Goal: Information Seeking & Learning: Check status

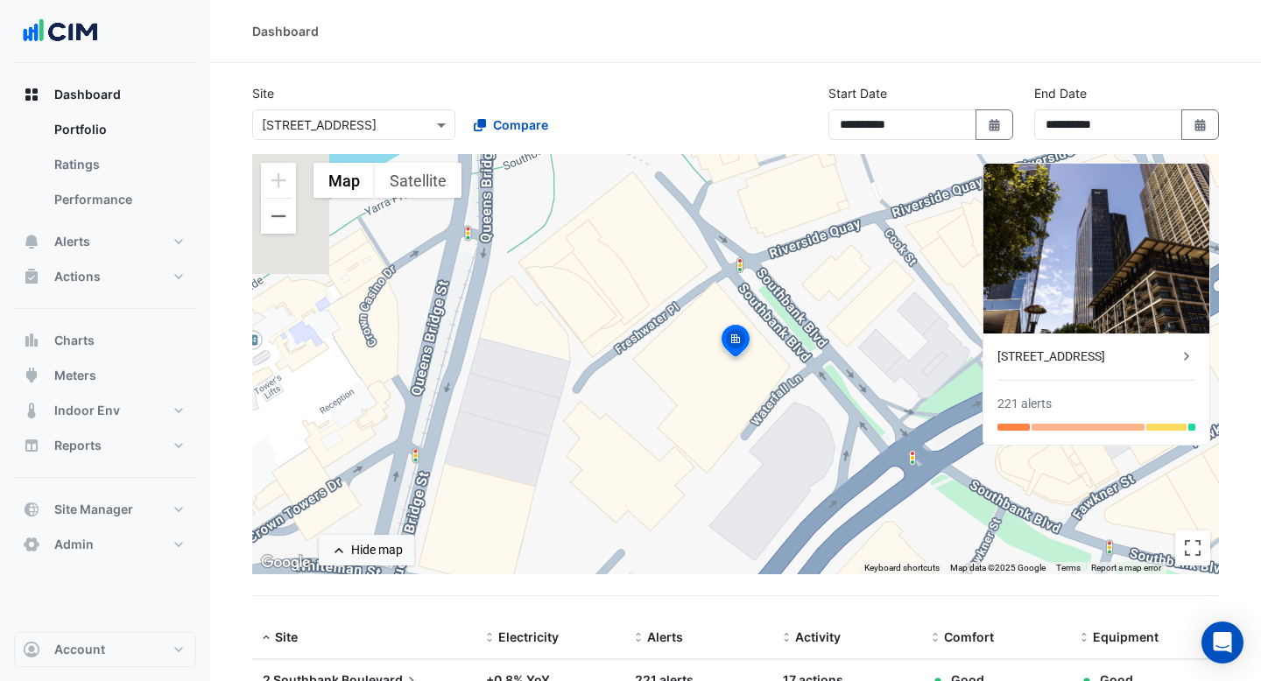
click at [111, 368] on button "Meters" at bounding box center [105, 375] width 182 height 35
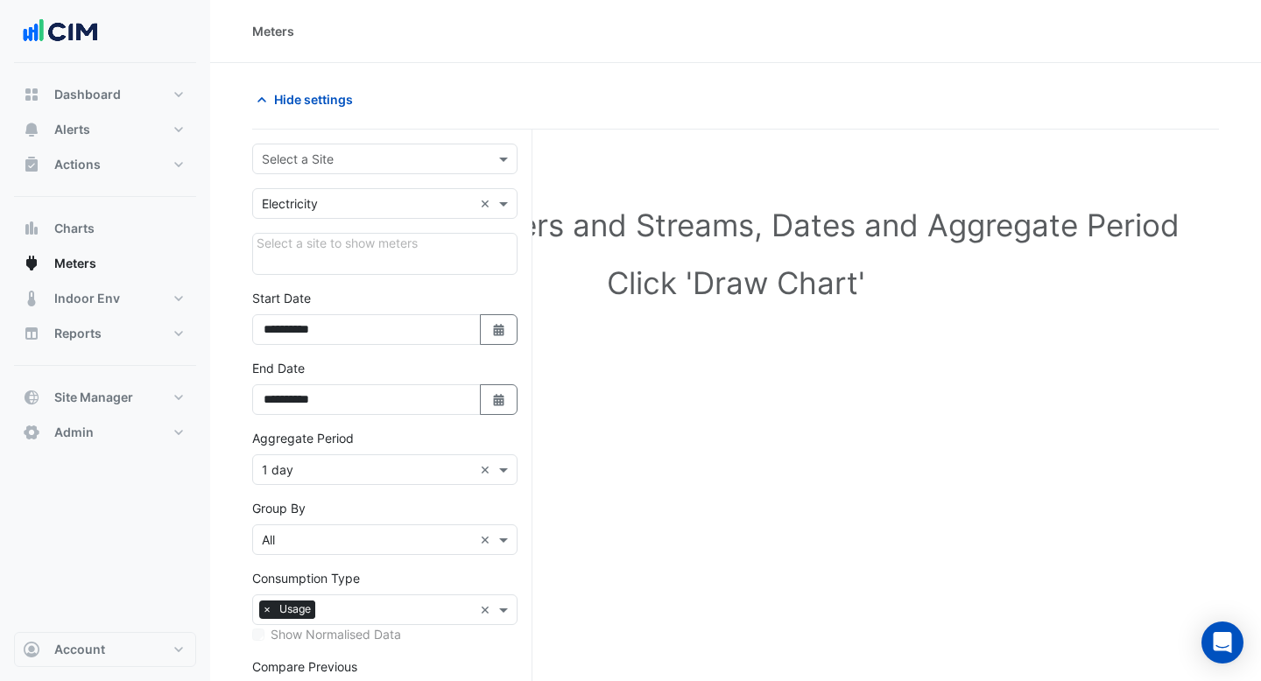
click at [348, 153] on input "text" at bounding box center [367, 160] width 211 height 18
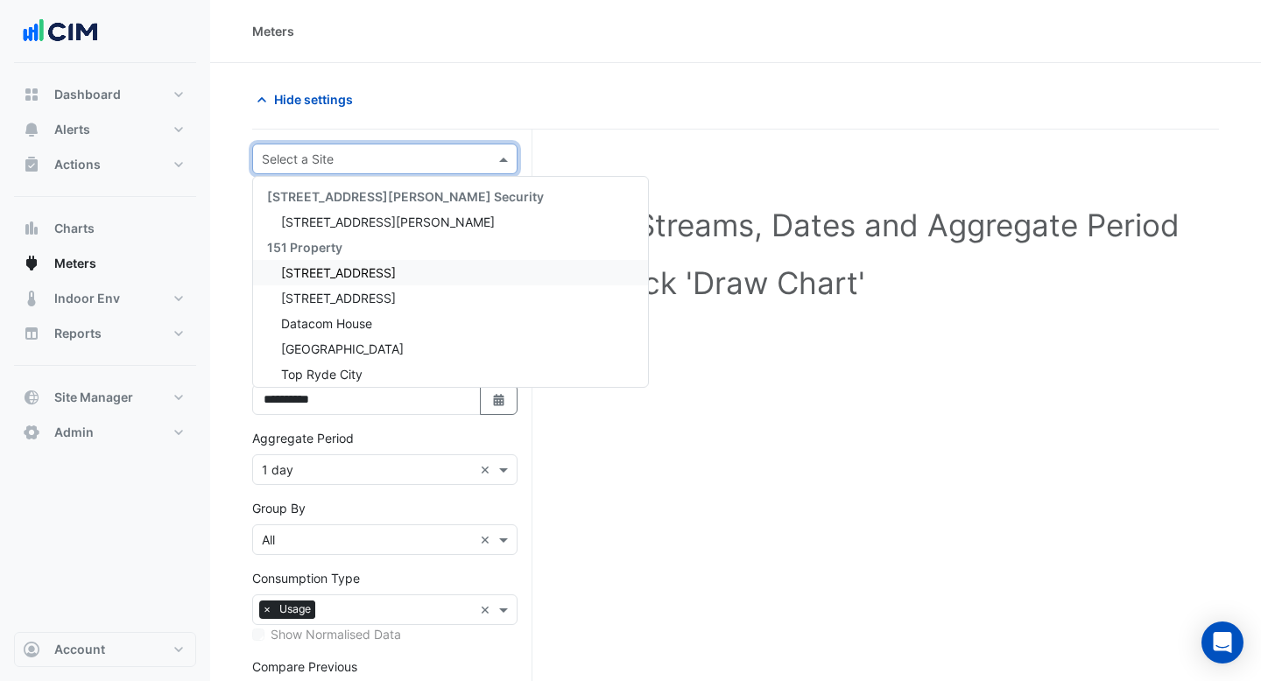
click at [329, 276] on span "[STREET_ADDRESS]" at bounding box center [338, 272] width 115 height 15
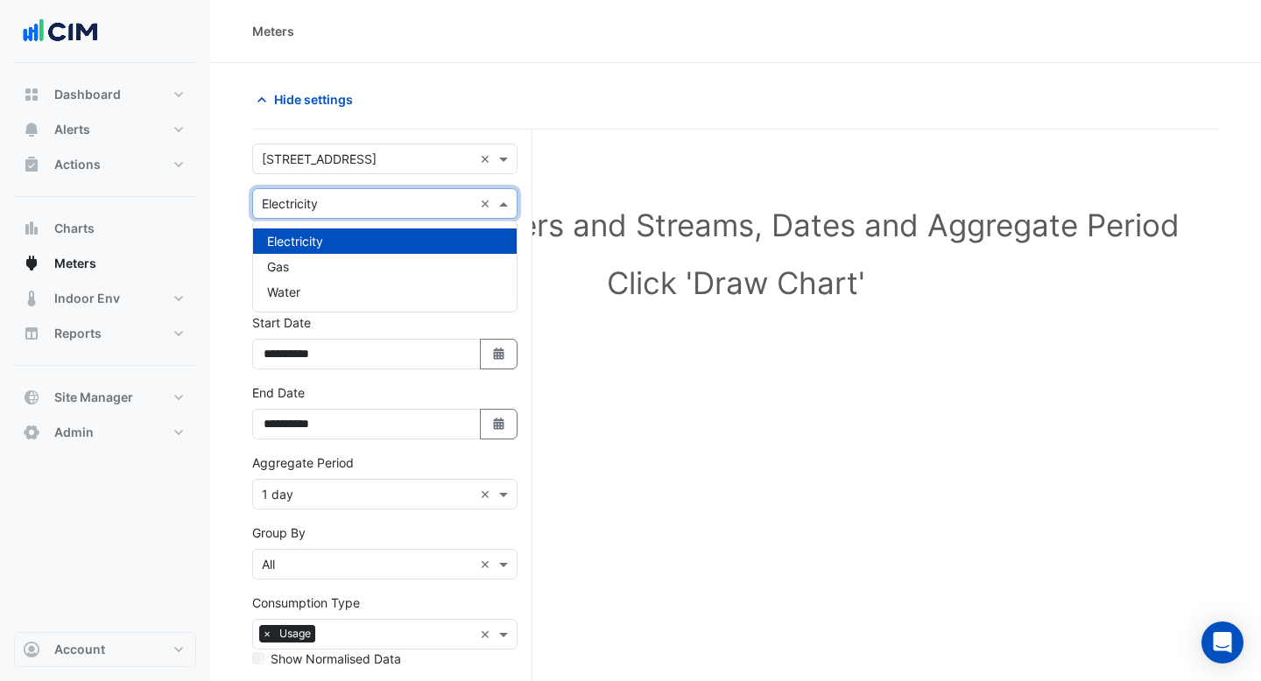
click at [355, 204] on input "text" at bounding box center [367, 204] width 211 height 18
click at [328, 288] on div "Water" at bounding box center [385, 291] width 264 height 25
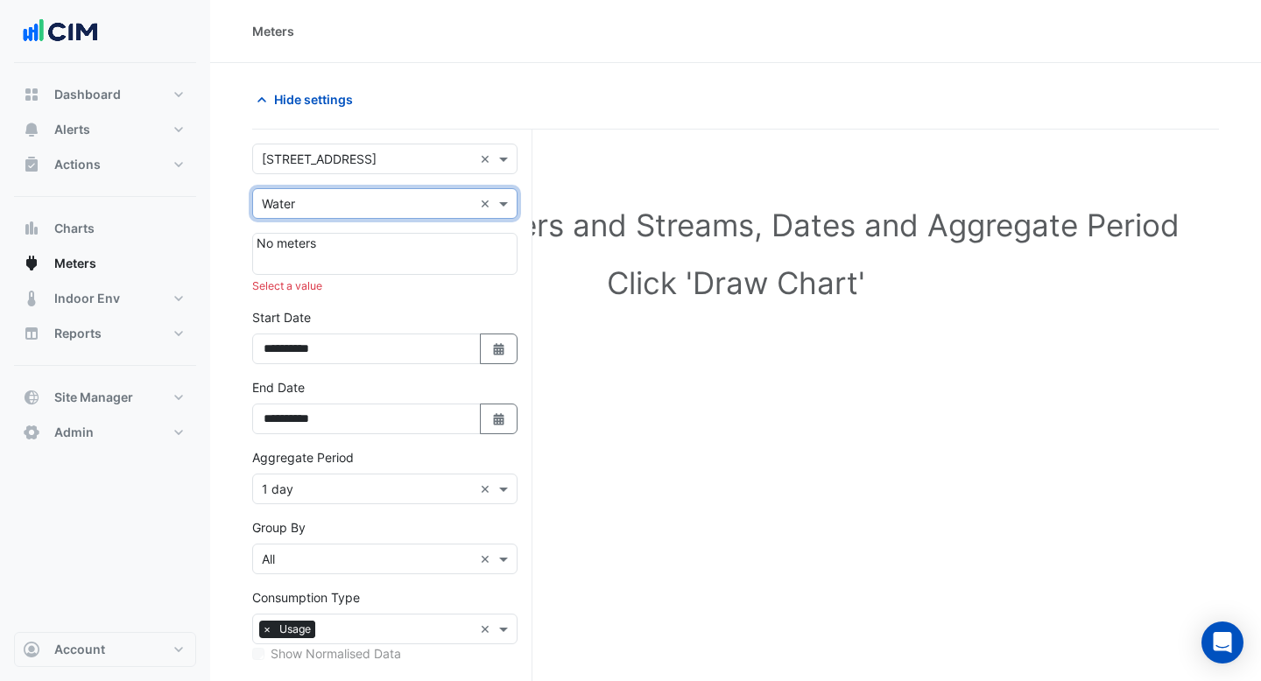
click at [345, 158] on input "text" at bounding box center [367, 160] width 211 height 18
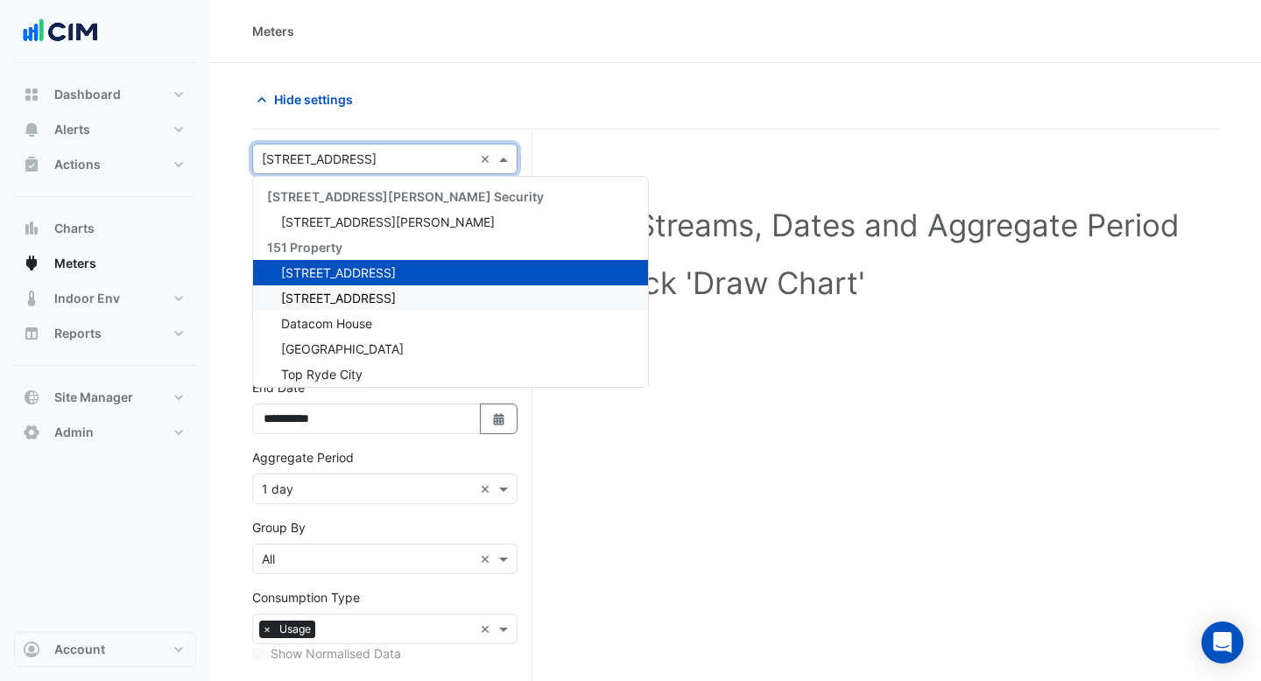
click at [336, 299] on span "[STREET_ADDRESS]" at bounding box center [338, 298] width 115 height 15
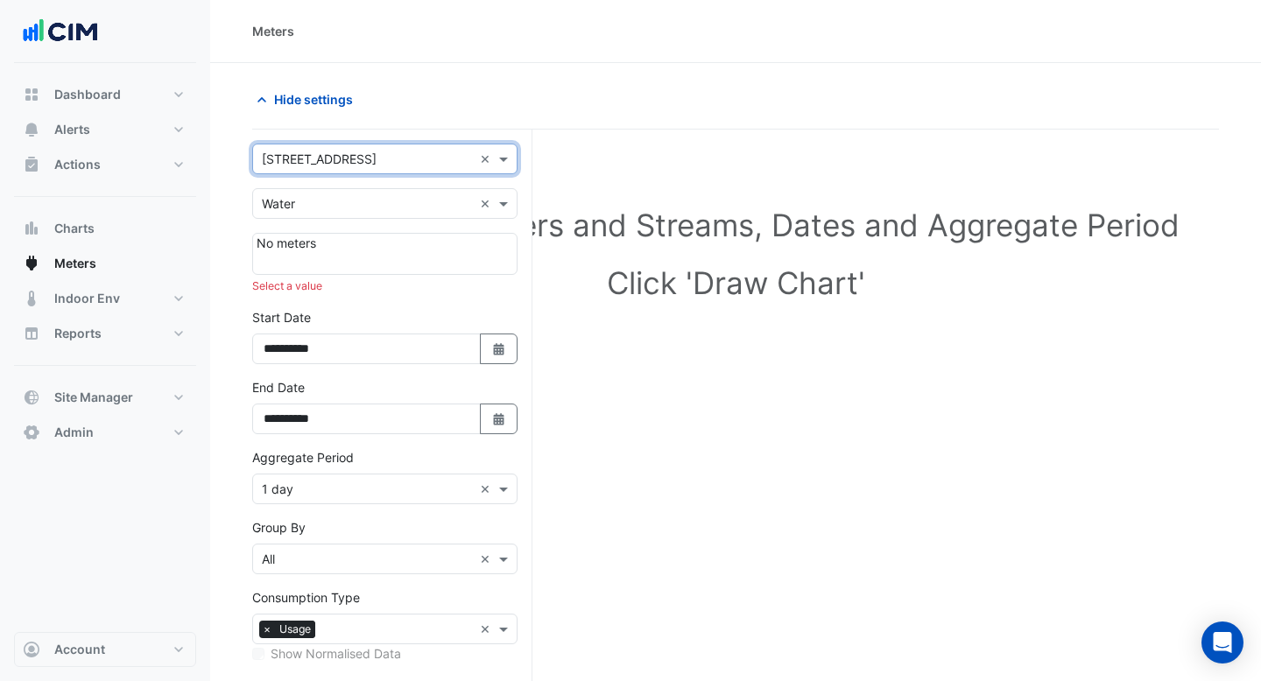
click at [352, 207] on input "text" at bounding box center [367, 204] width 211 height 18
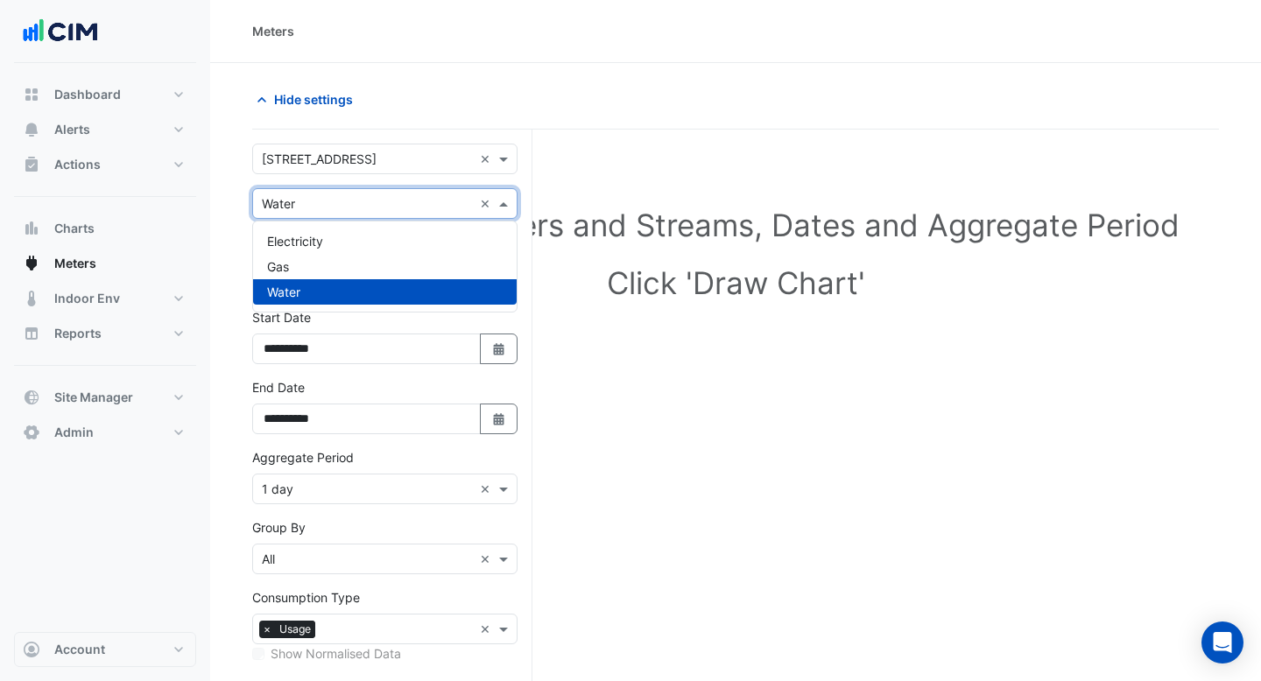
click at [351, 162] on input "text" at bounding box center [367, 160] width 211 height 18
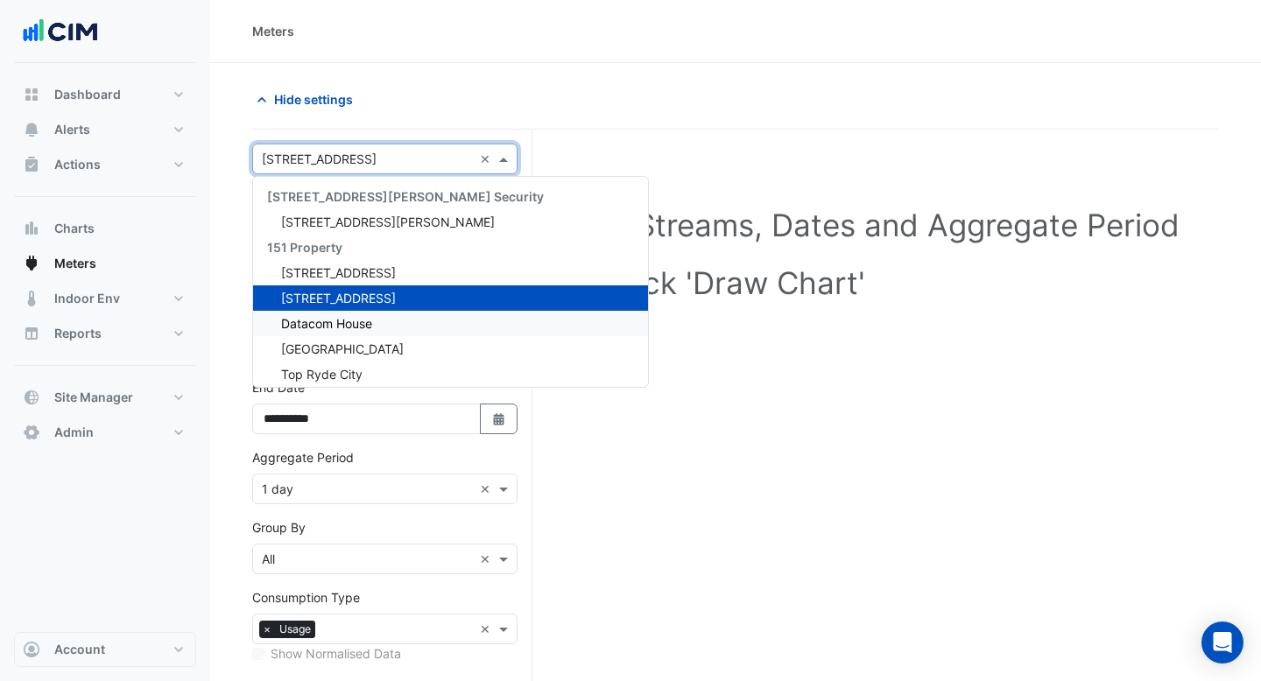
click at [346, 318] on span "Datacom House" at bounding box center [326, 323] width 91 height 15
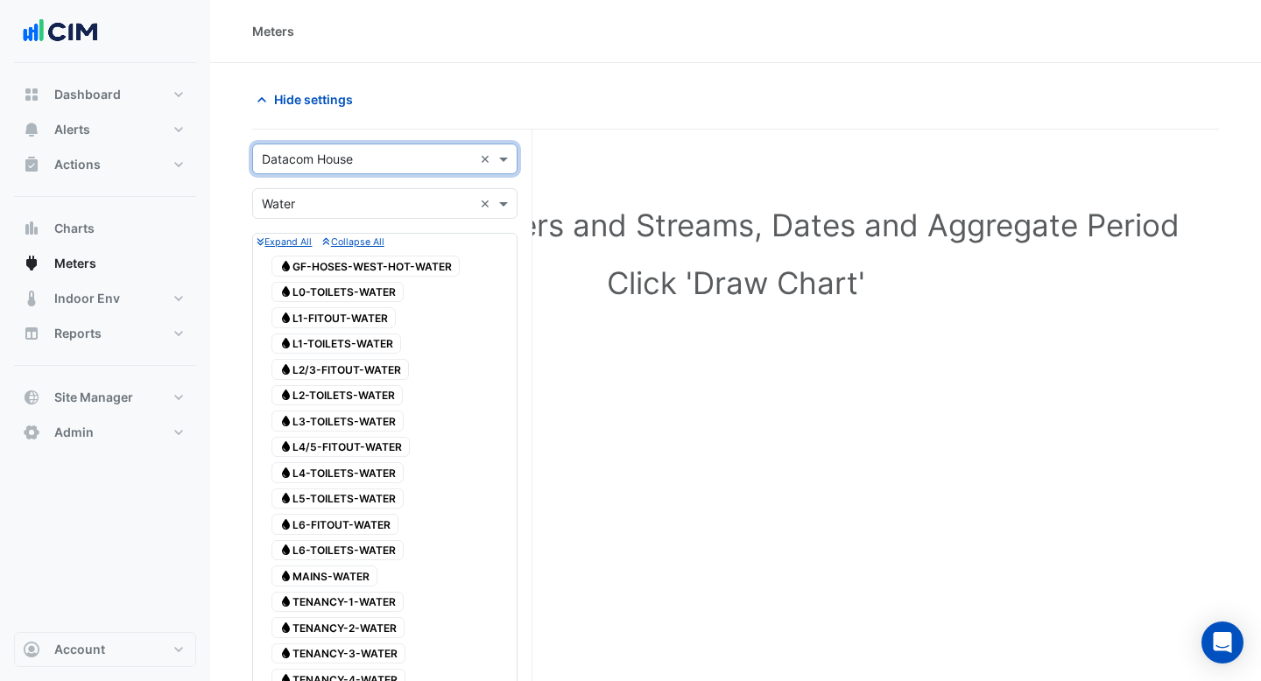
click at [336, 158] on input "text" at bounding box center [367, 160] width 211 height 18
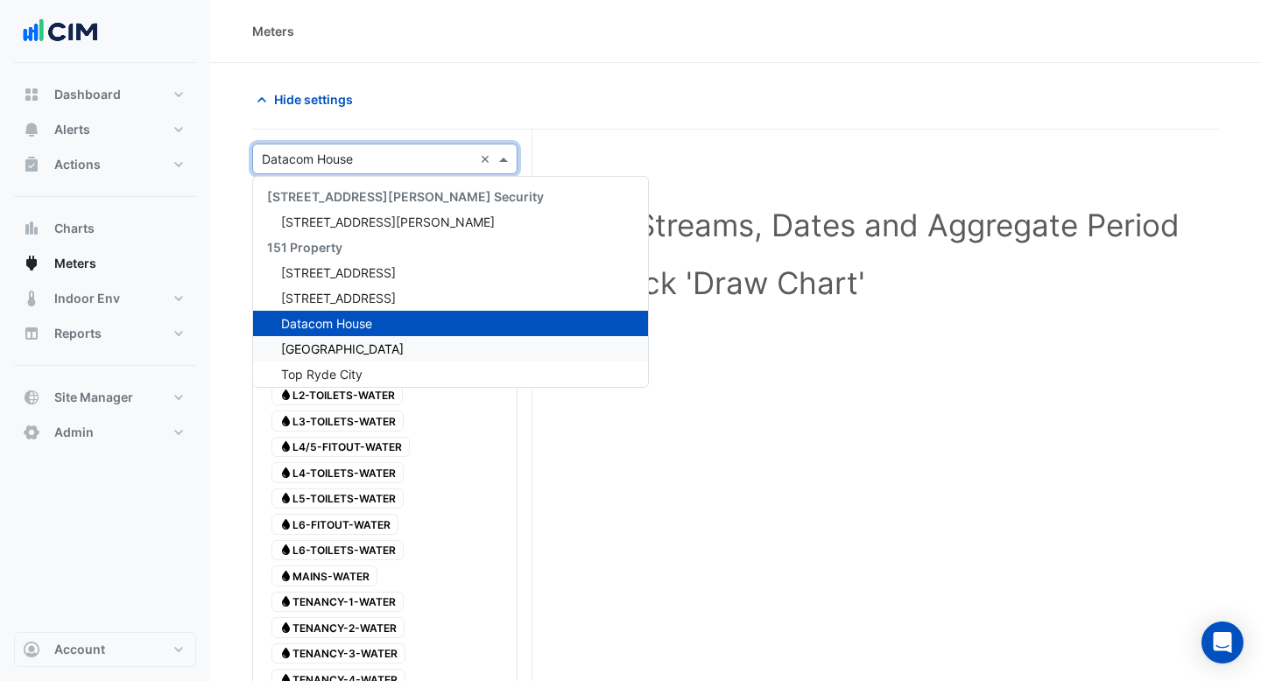
click at [330, 351] on span "[GEOGRAPHIC_DATA]" at bounding box center [342, 348] width 123 height 15
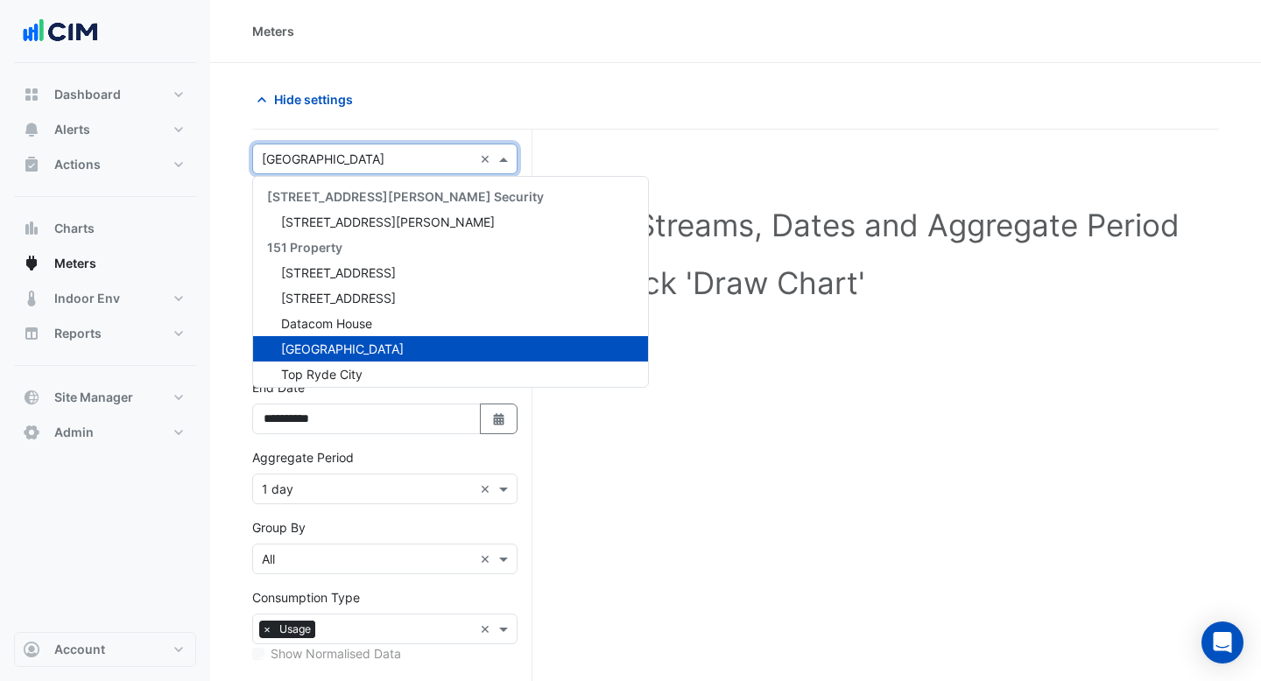
click at [350, 162] on input "text" at bounding box center [367, 160] width 211 height 18
click at [345, 367] on span "Top Ryde City" at bounding box center [321, 374] width 81 height 15
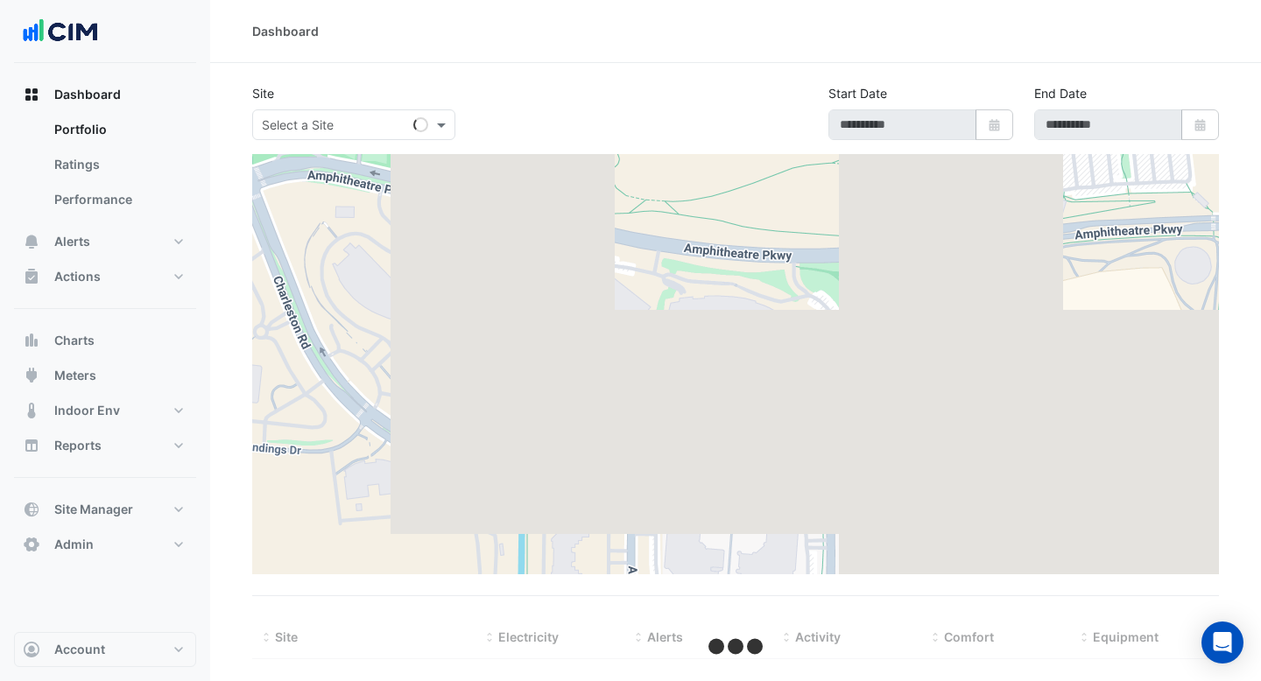
click at [416, 97] on div "Site Select a Site" at bounding box center [459, 112] width 434 height 56
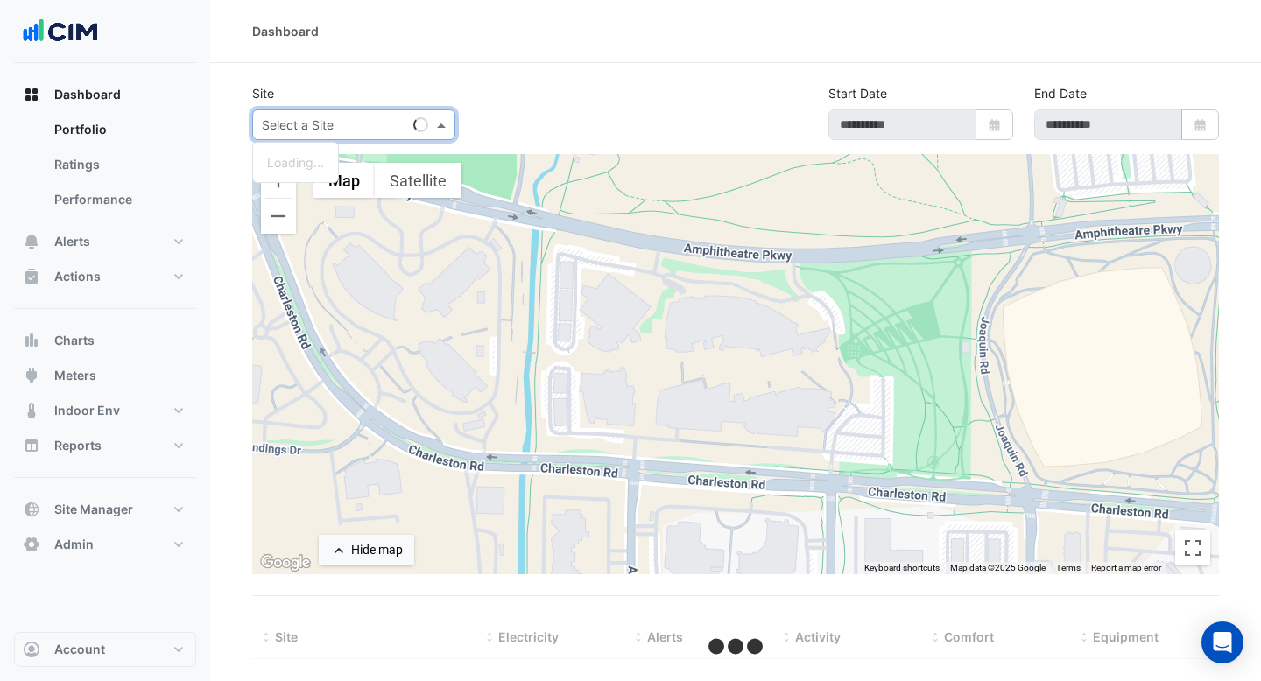
click at [332, 137] on div "Select a Site" at bounding box center [353, 124] width 203 height 31
type input "***"
type input "**********"
select select "***"
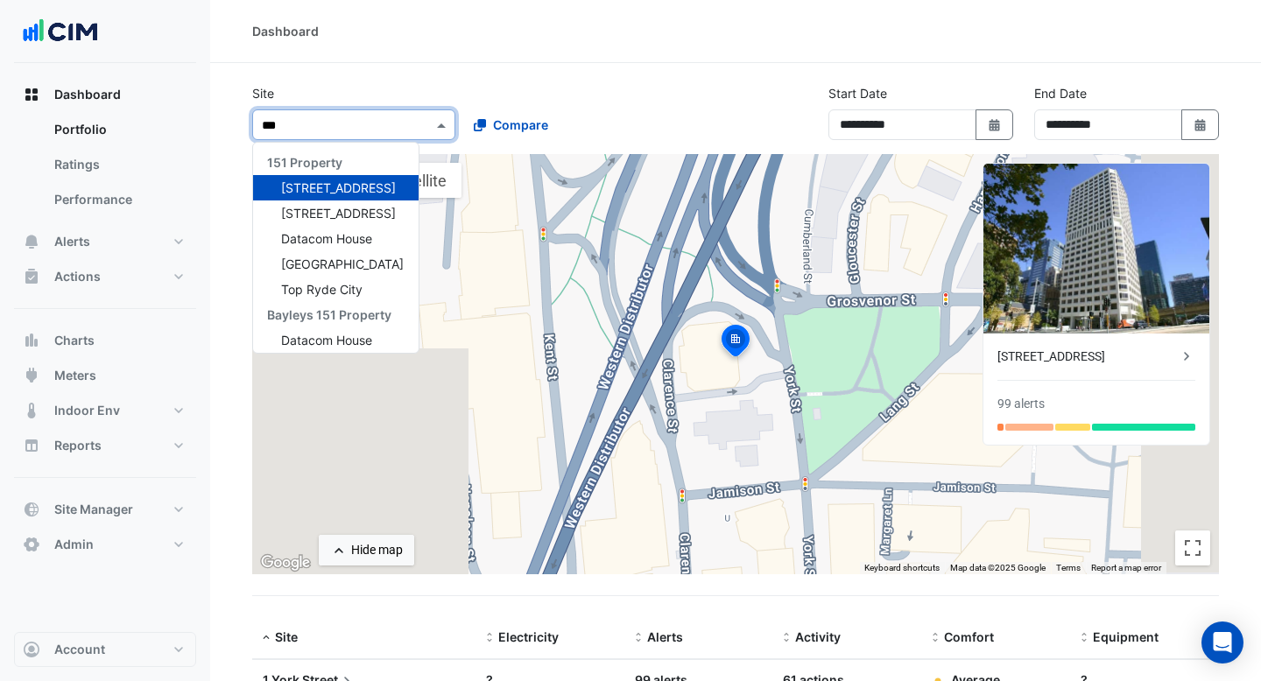
click at [343, 199] on div "[STREET_ADDRESS]" at bounding box center [335, 187] width 165 height 25
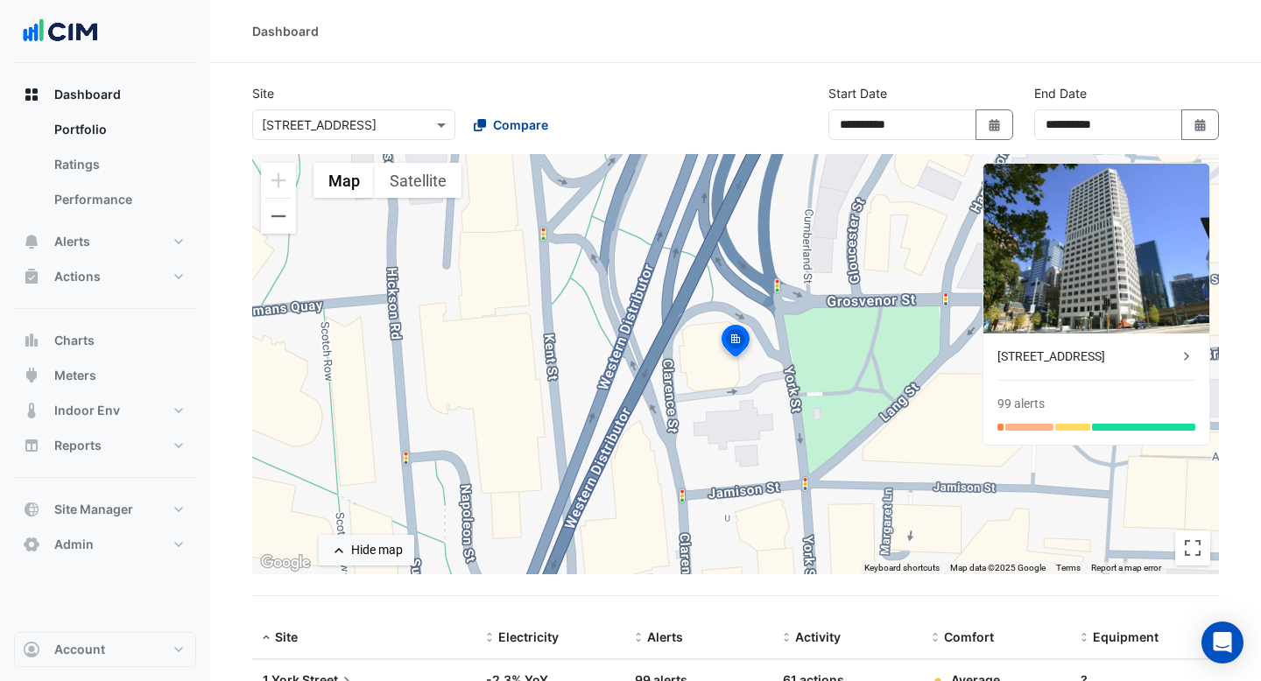
click at [517, 135] on button "Compare" at bounding box center [510, 124] width 97 height 31
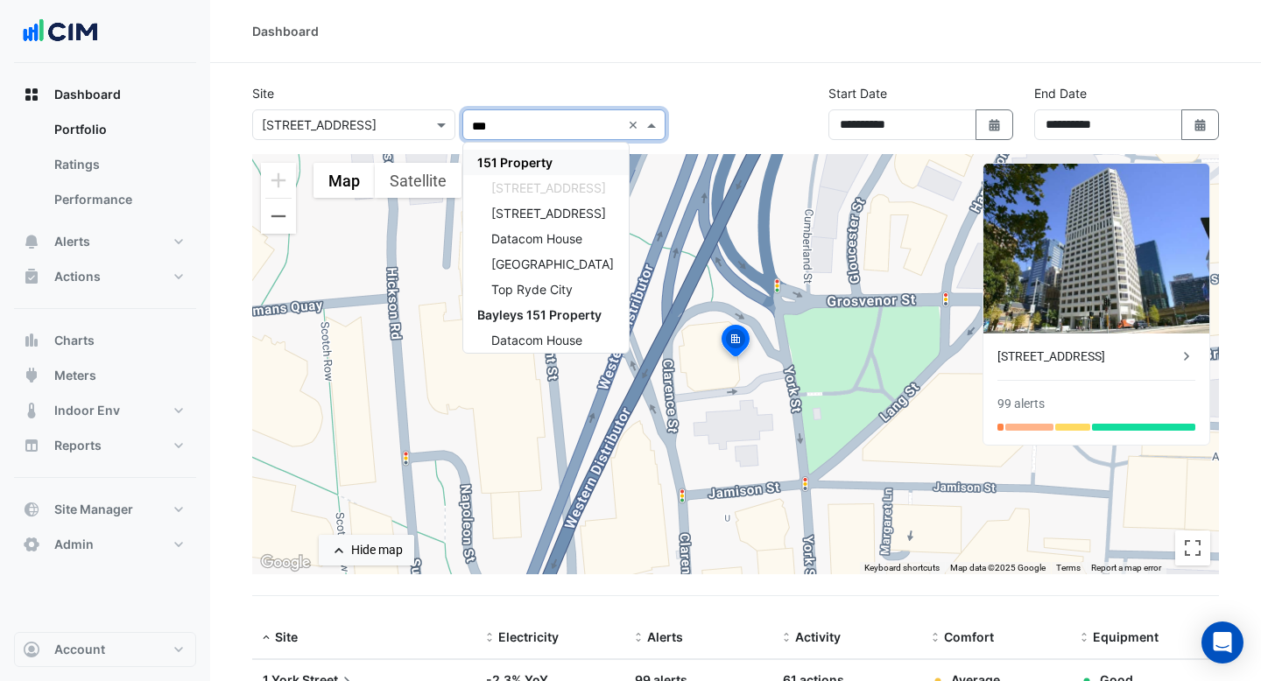
click at [555, 165] on div "151 Property" at bounding box center [545, 162] width 165 height 25
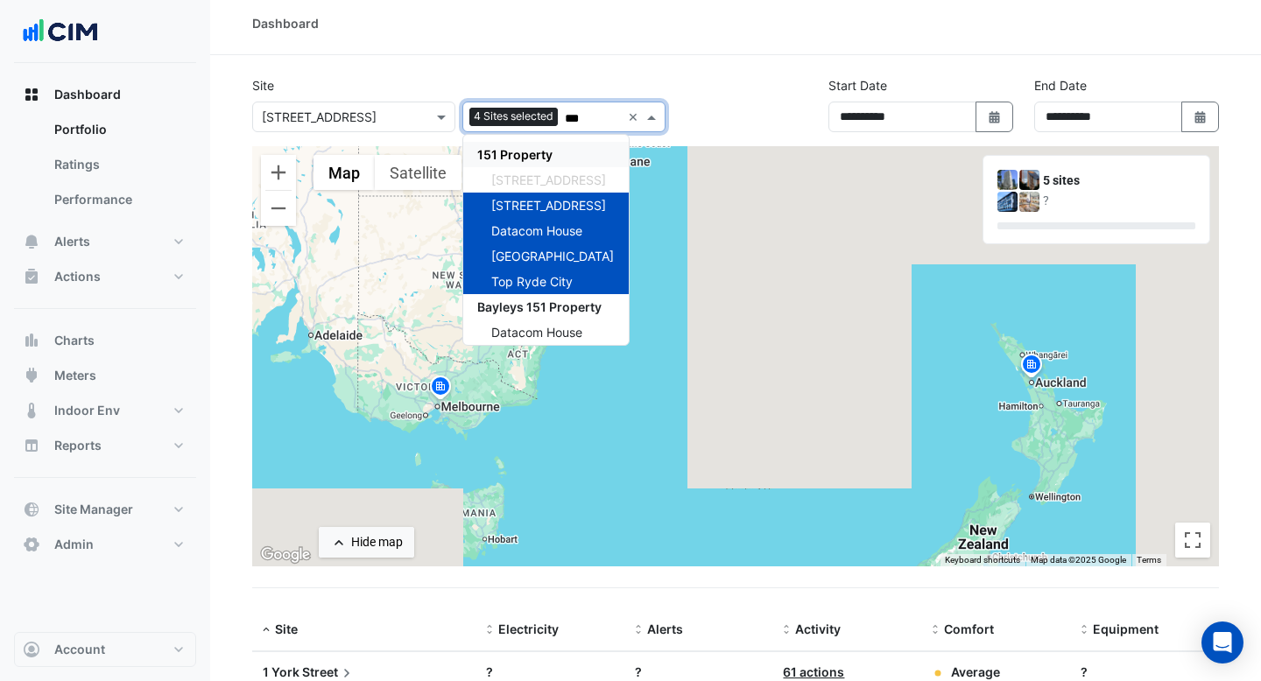
type input "***"
click at [656, 62] on section "**********" at bounding box center [735, 609] width 1051 height 1108
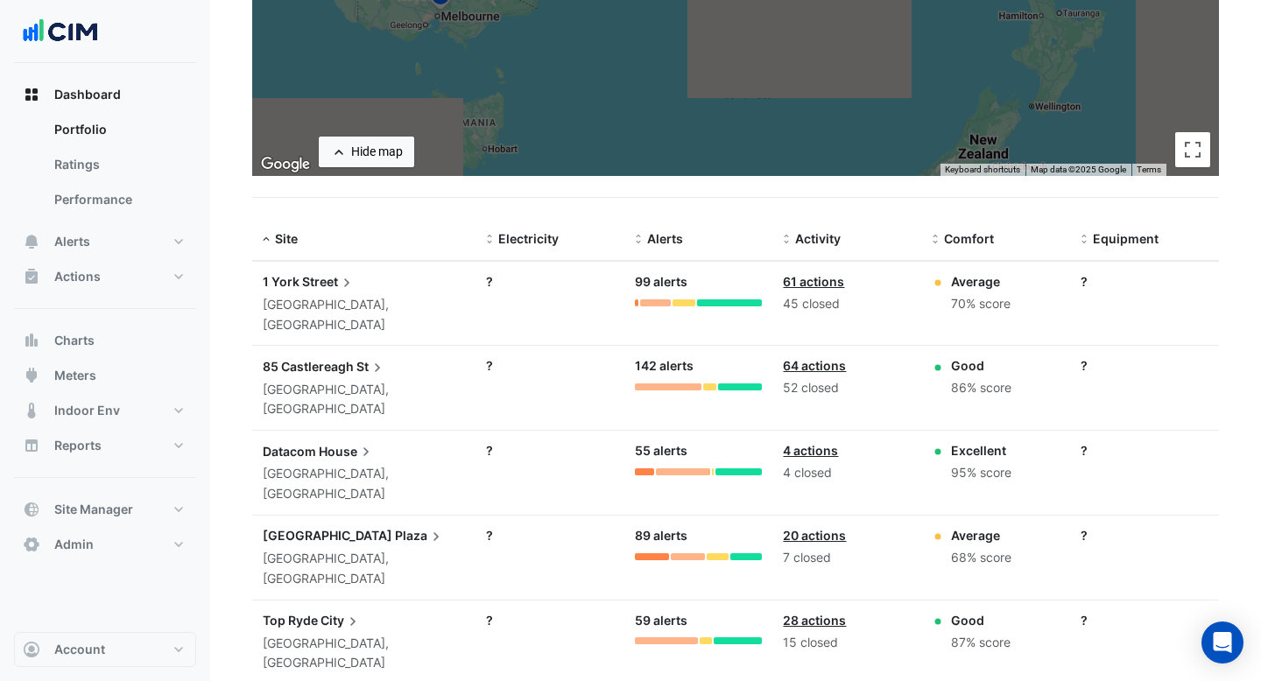
scroll to position [403, 0]
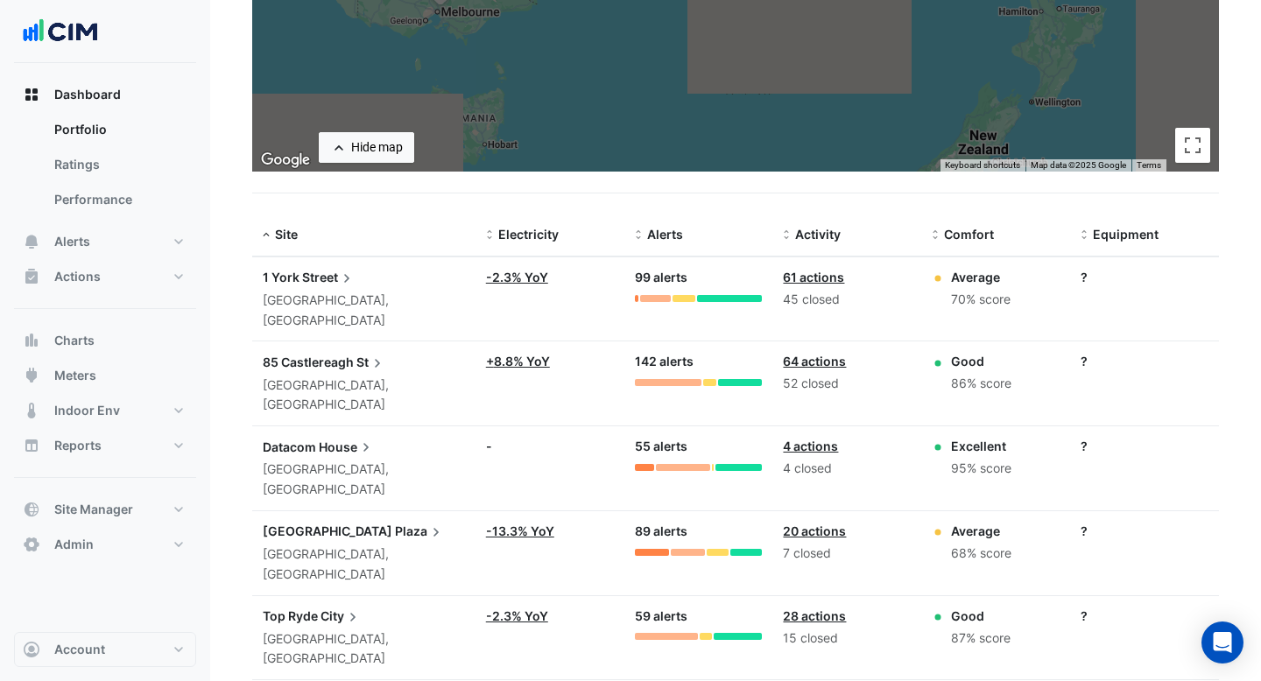
click at [307, 278] on span "Street" at bounding box center [328, 277] width 53 height 19
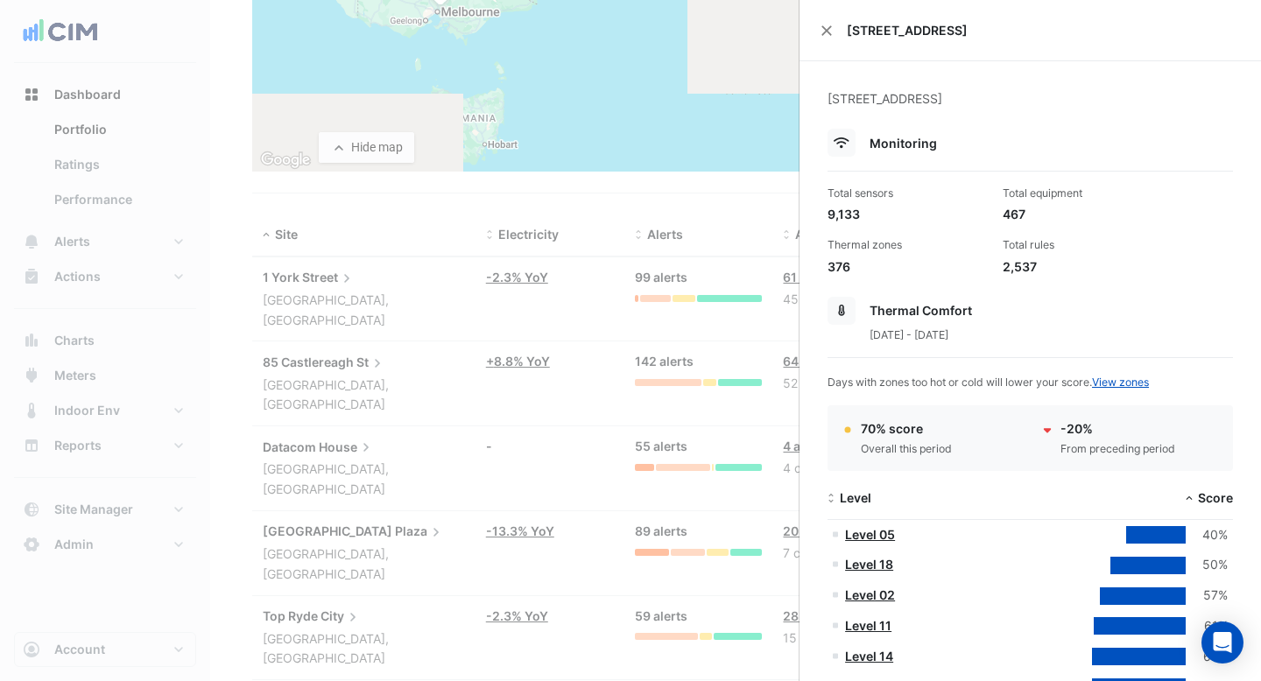
click at [361, 320] on ngb-offcanvas-backdrop at bounding box center [630, 340] width 1261 height 681
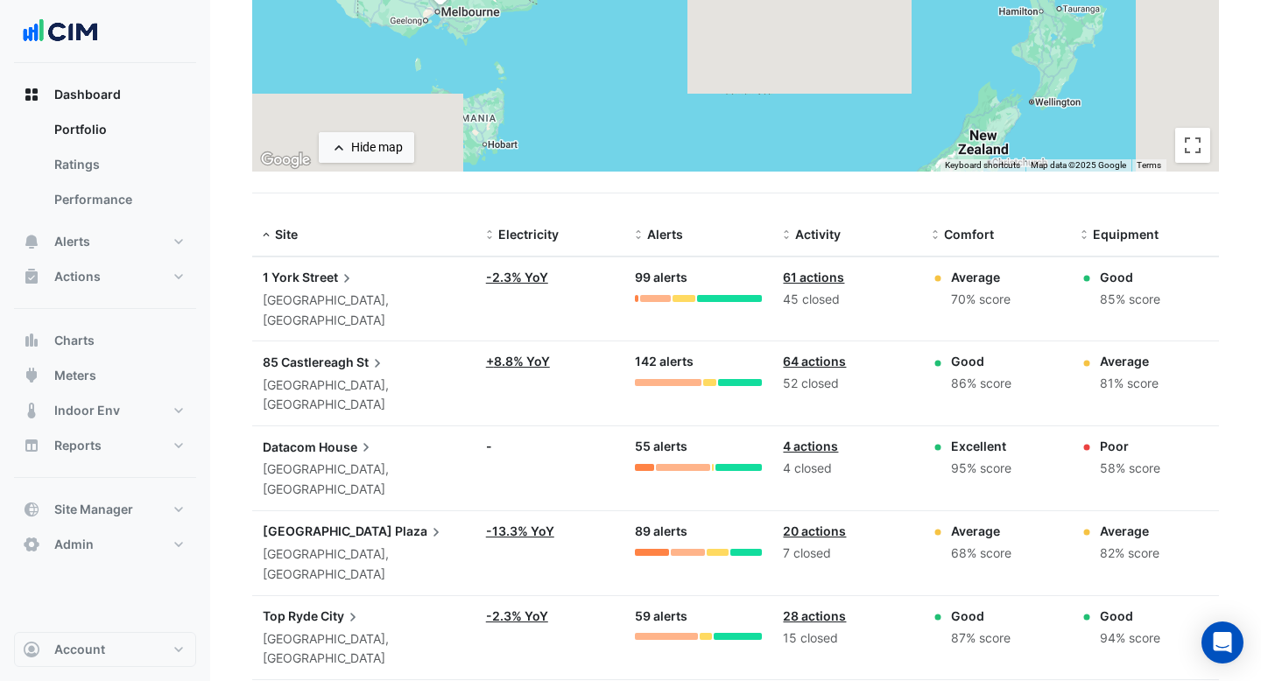
click at [356, 352] on span "St" at bounding box center [371, 361] width 30 height 19
click at [326, 410] on ngb-offcanvas-backdrop at bounding box center [630, 340] width 1261 height 681
click at [330, 437] on span "House" at bounding box center [347, 446] width 56 height 19
click at [423, 421] on ngb-offcanvas-backdrop at bounding box center [630, 340] width 1261 height 681
click at [395, 522] on span "Plaza" at bounding box center [420, 531] width 50 height 19
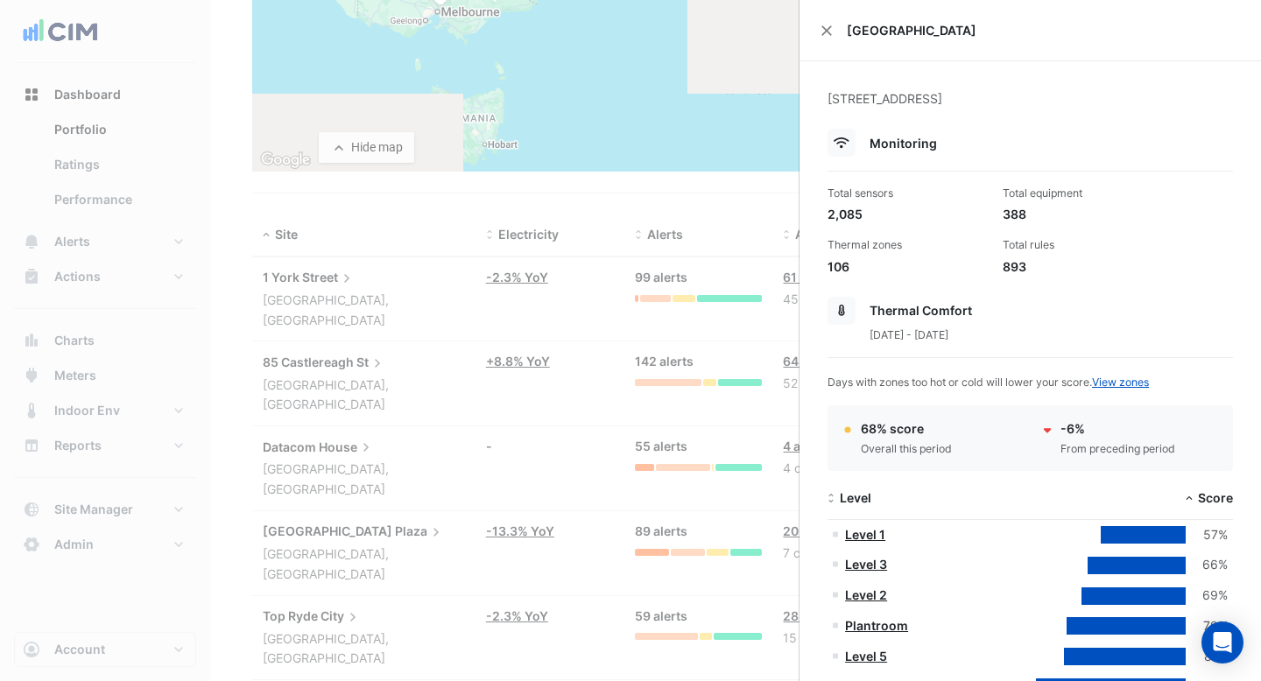
click at [487, 411] on ngb-offcanvas-backdrop at bounding box center [630, 340] width 1261 height 681
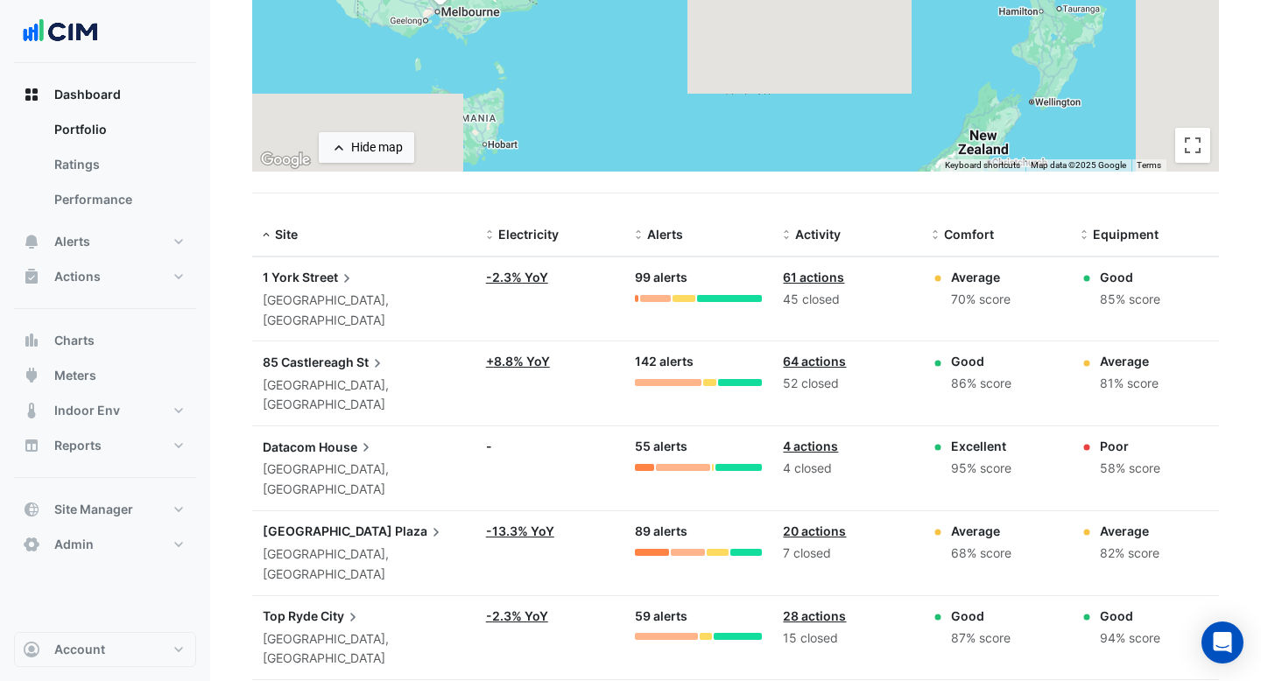
click at [319, 608] on app-text-append "Top Ryde City" at bounding box center [312, 615] width 99 height 15
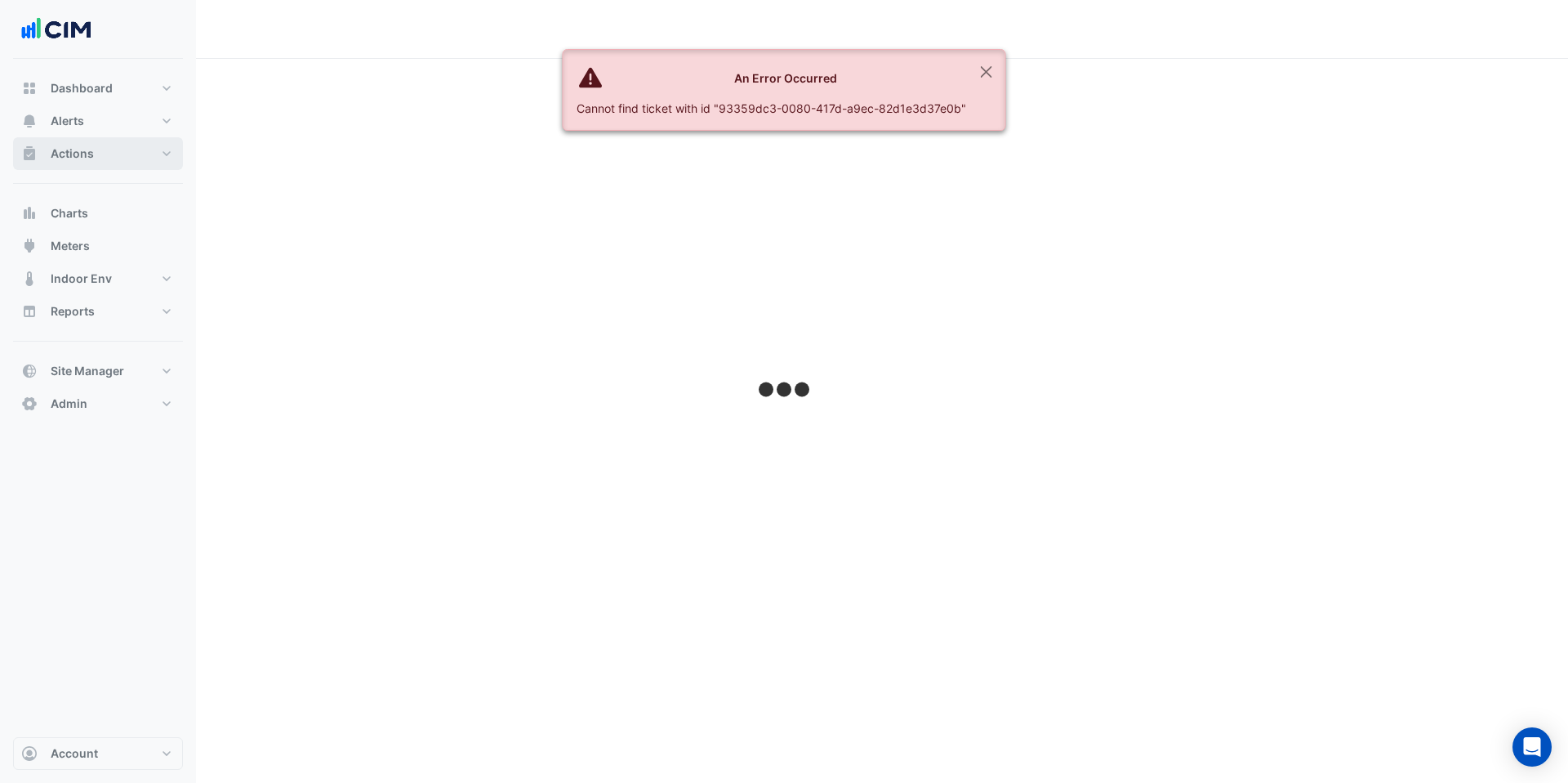
click at [114, 161] on button "Actions" at bounding box center [98, 153] width 170 height 33
